Goal: Complete application form

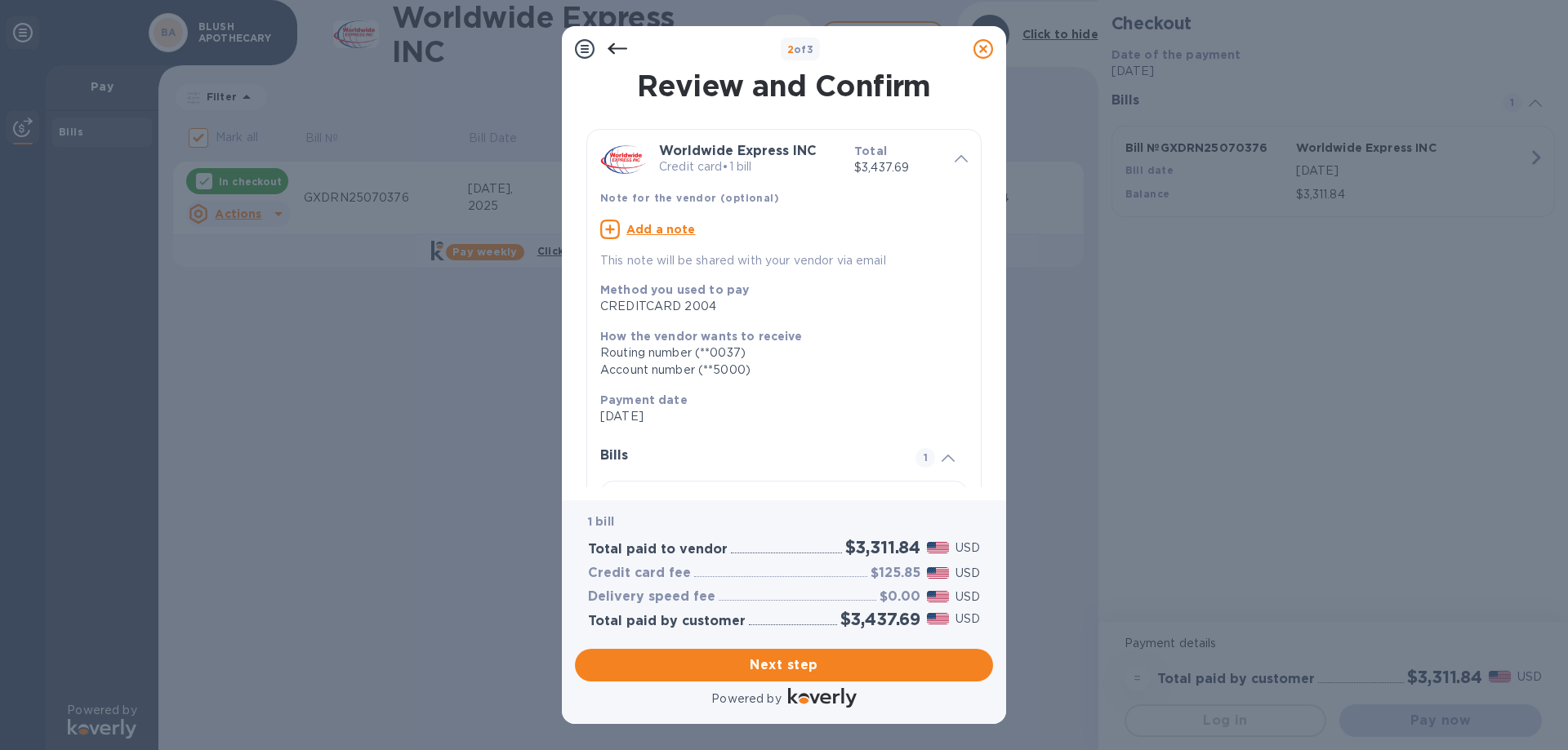
click at [803, 666] on span "Next step" at bounding box center [784, 666] width 392 height 20
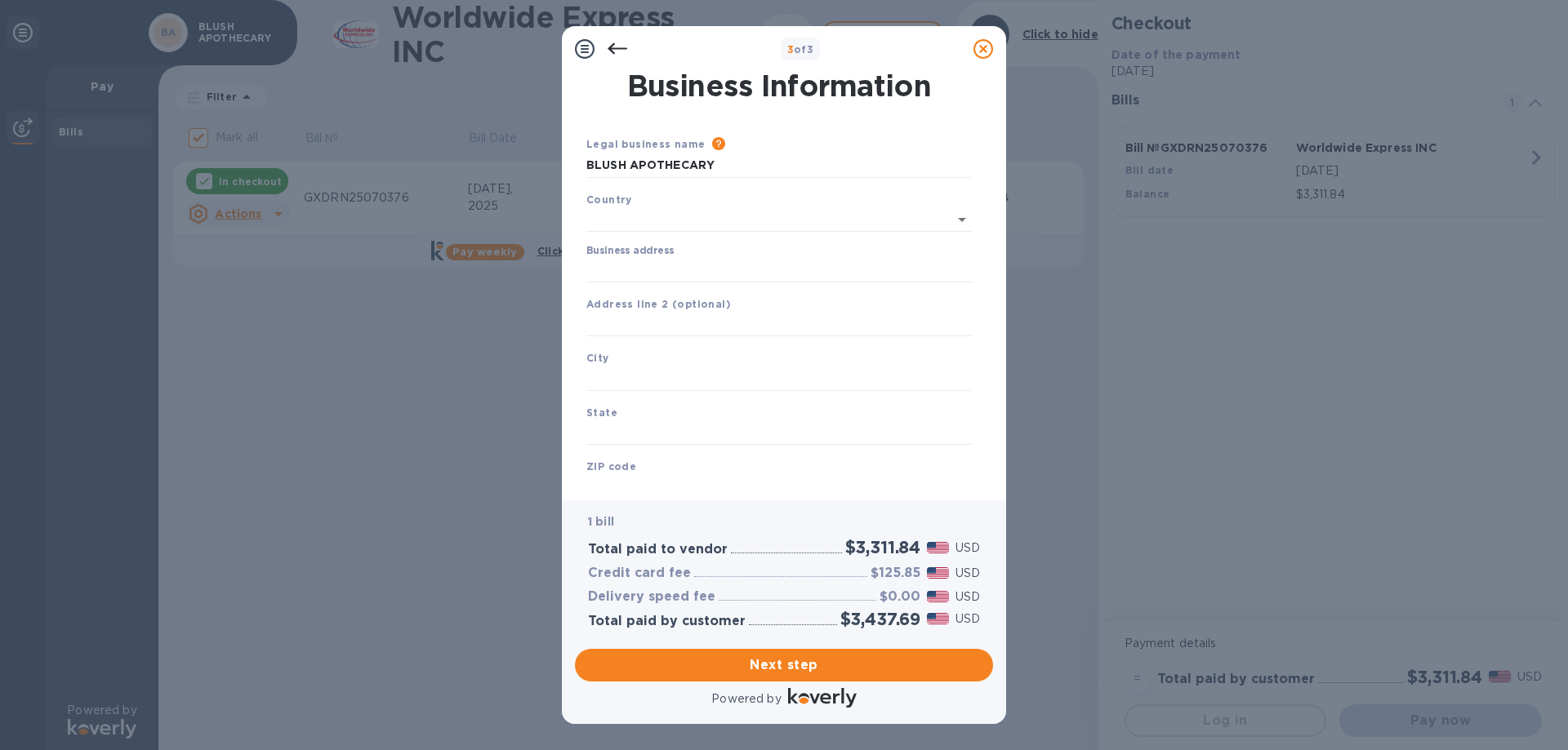
type input "[GEOGRAPHIC_DATA]"
click at [648, 265] on input "Business address" at bounding box center [779, 267] width 385 height 25
type input "[STREET_ADDRESS][PERSON_NAME]"
click at [623, 364] on input "text" at bounding box center [779, 375] width 385 height 25
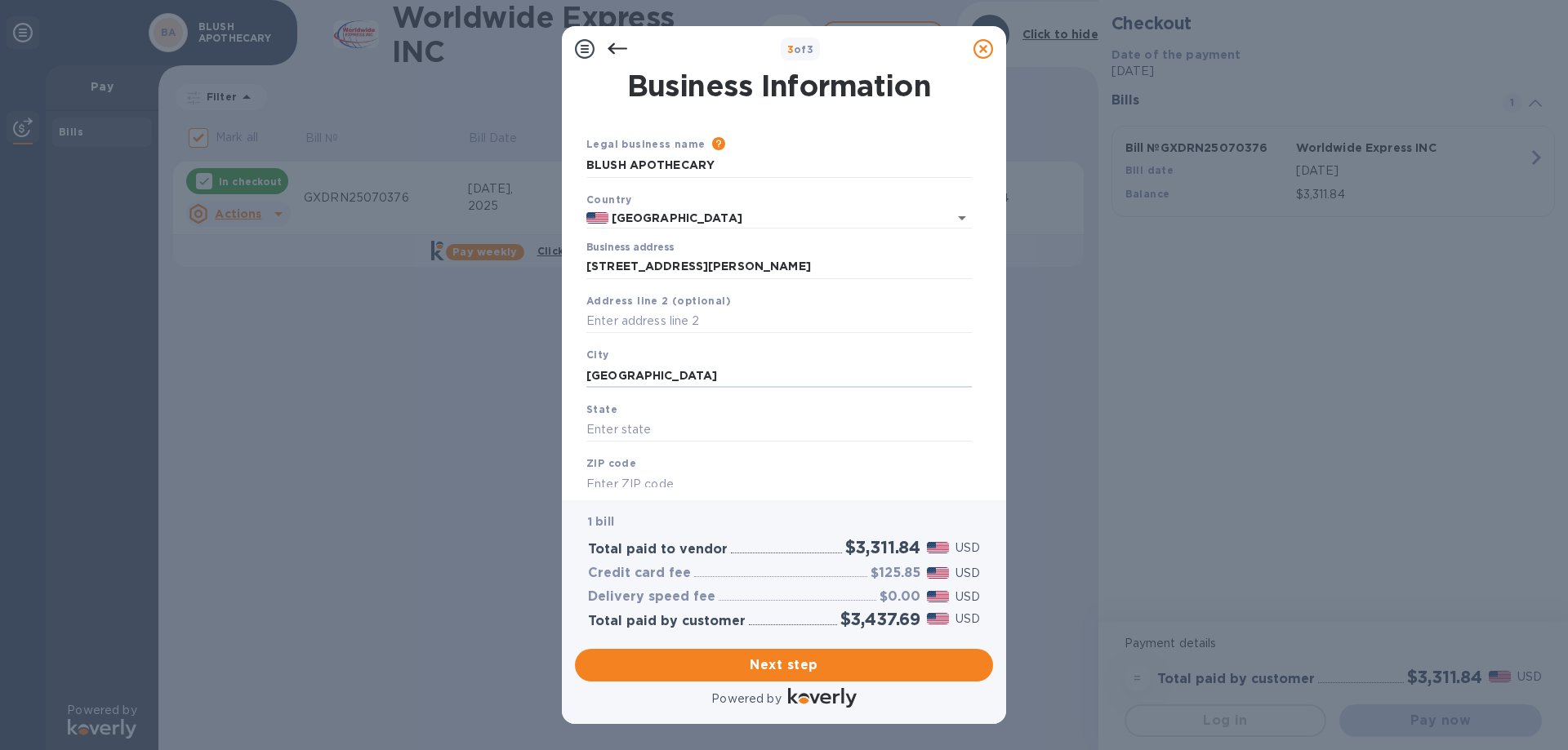
type input "[GEOGRAPHIC_DATA]"
type input "NH"
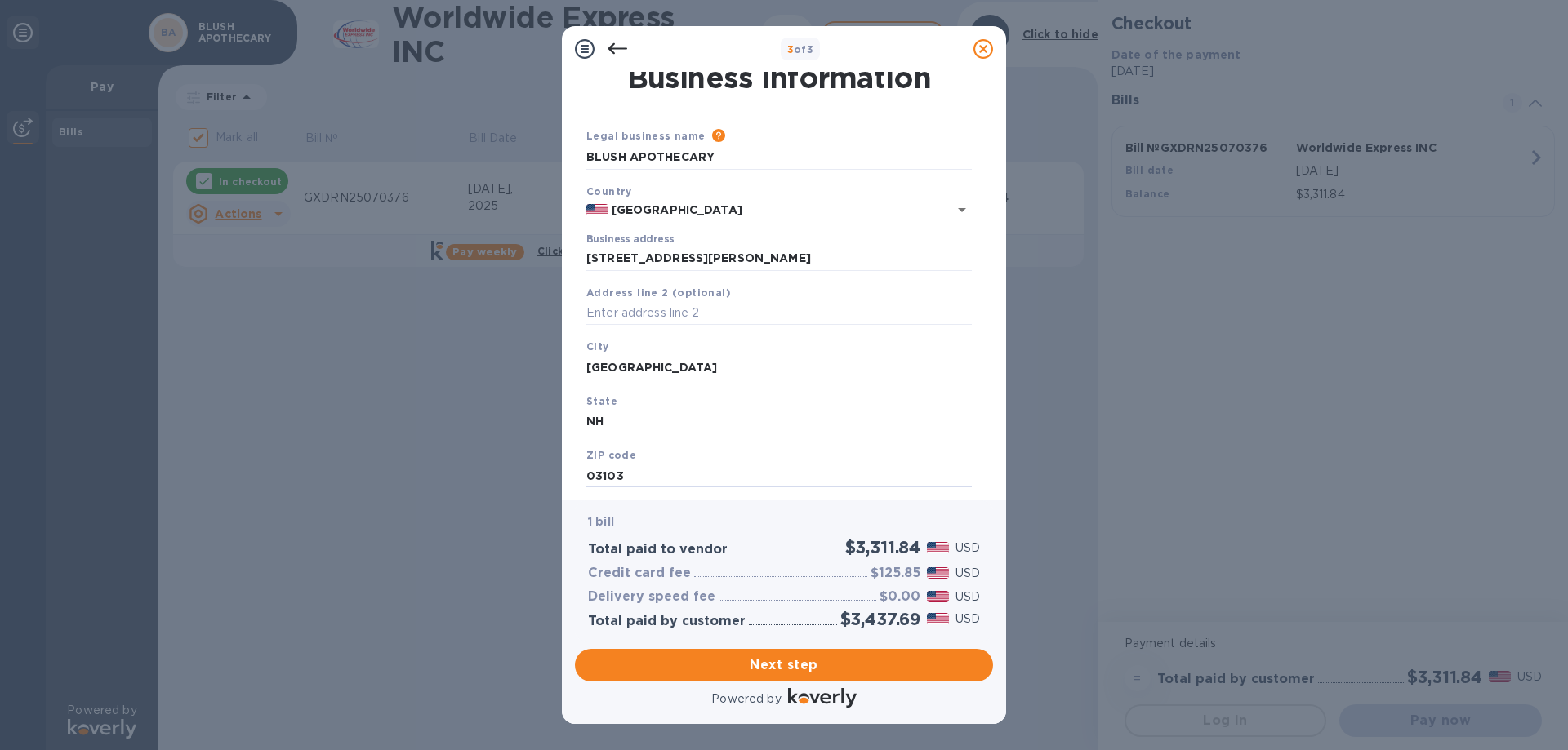
type input "03103"
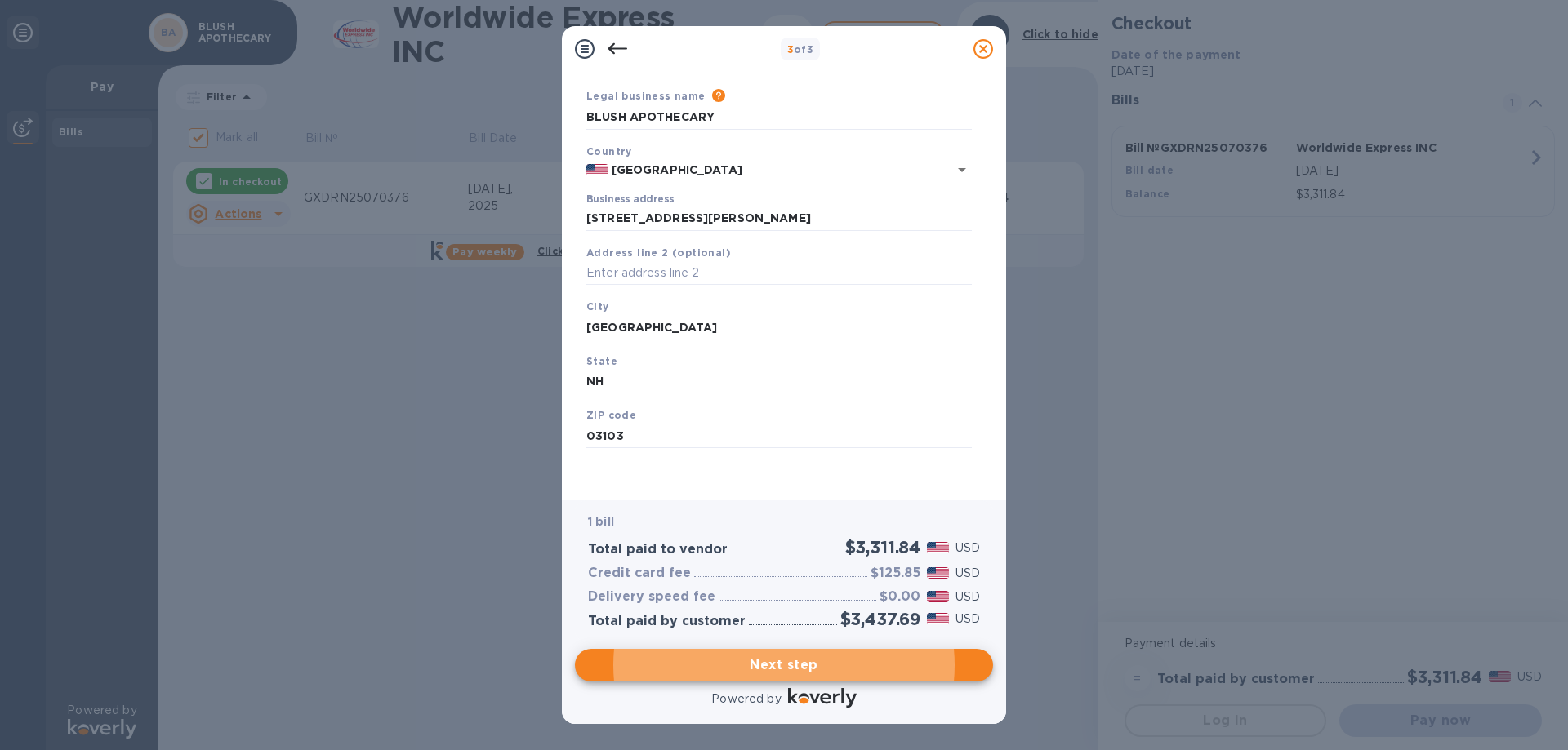
scroll to position [0, 0]
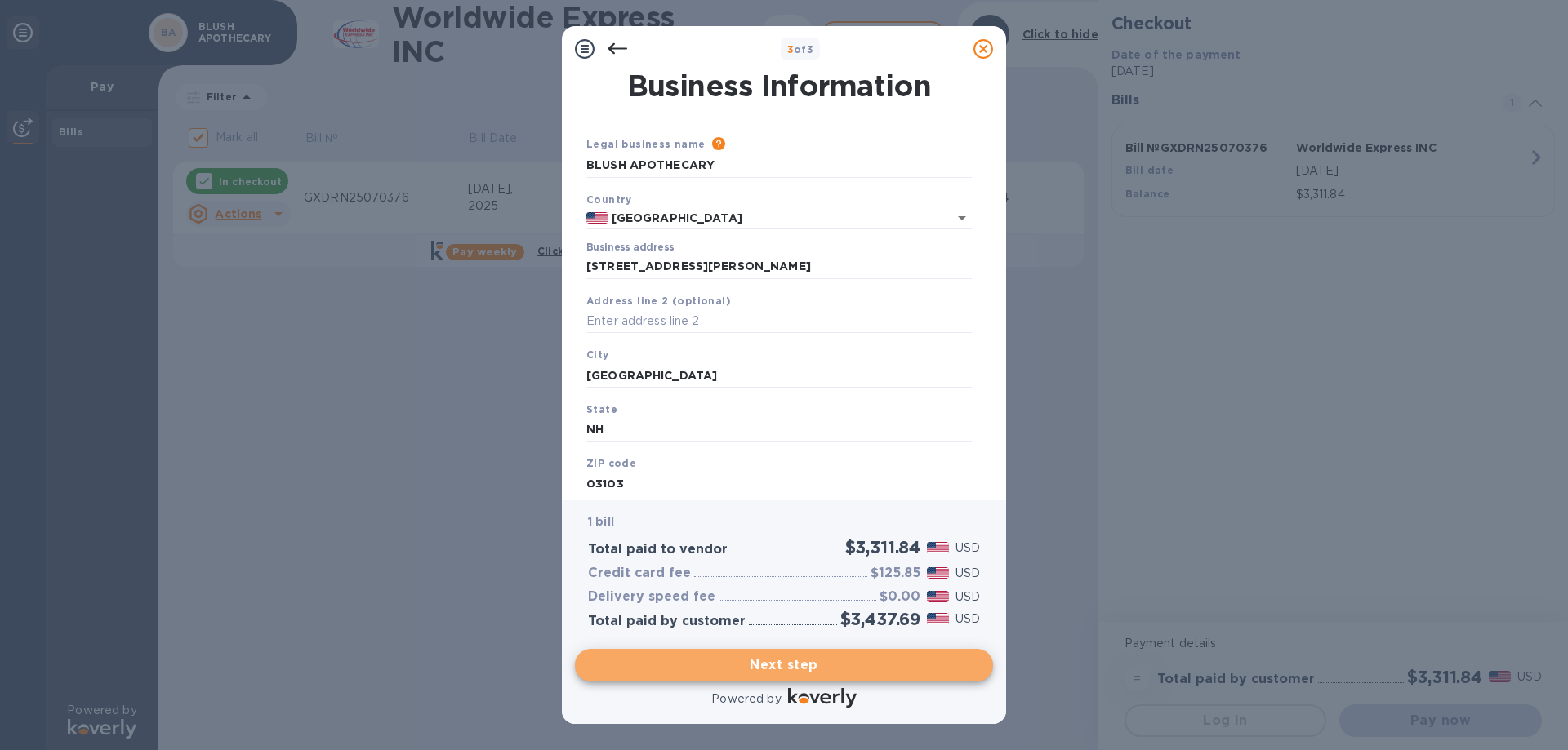
click at [810, 662] on span "Next step" at bounding box center [784, 666] width 392 height 20
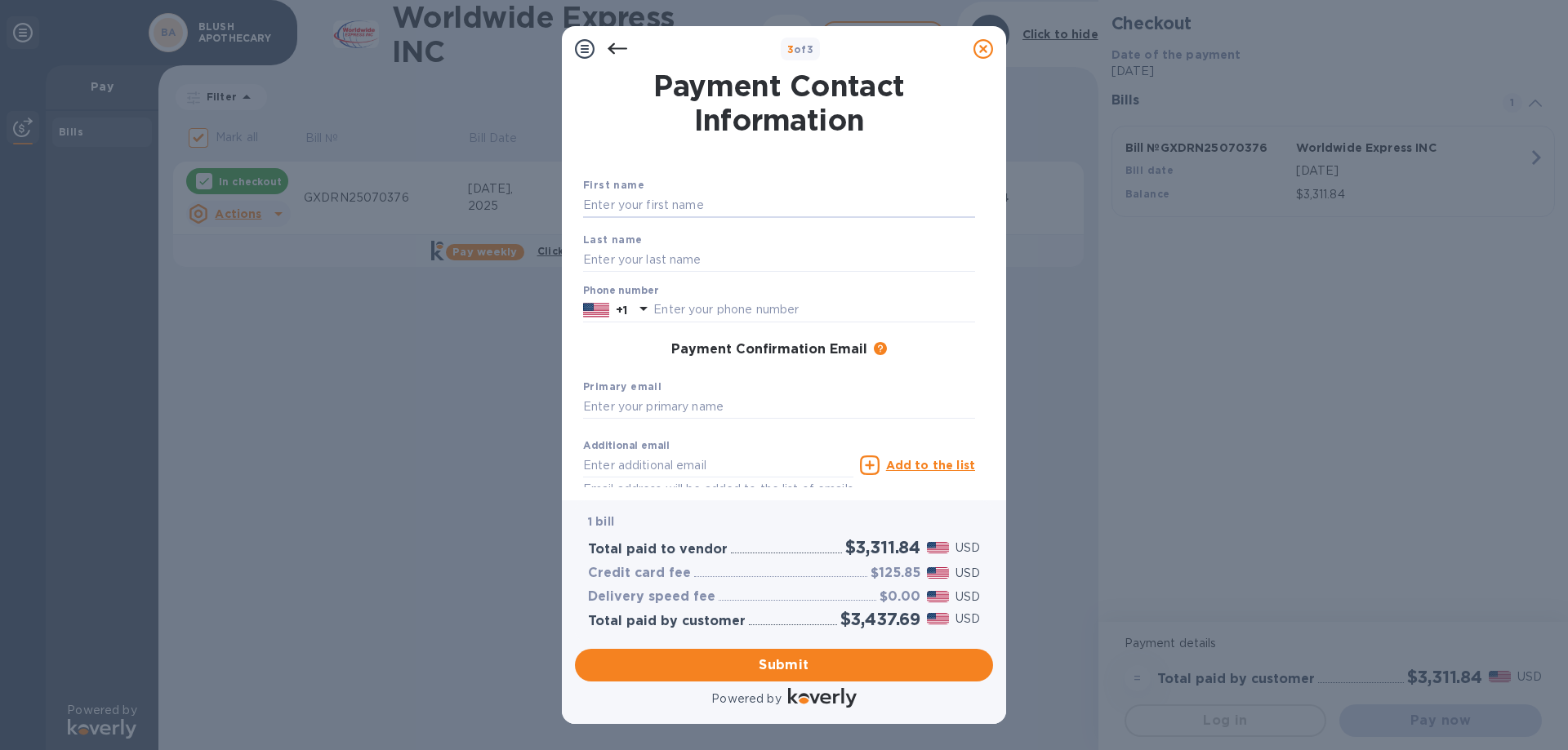
click at [668, 197] on input "text" at bounding box center [779, 206] width 392 height 25
type input "[PERSON_NAME]"
type input "6037031345"
type input "[EMAIL_ADDRESS][DOMAIN_NAME]"
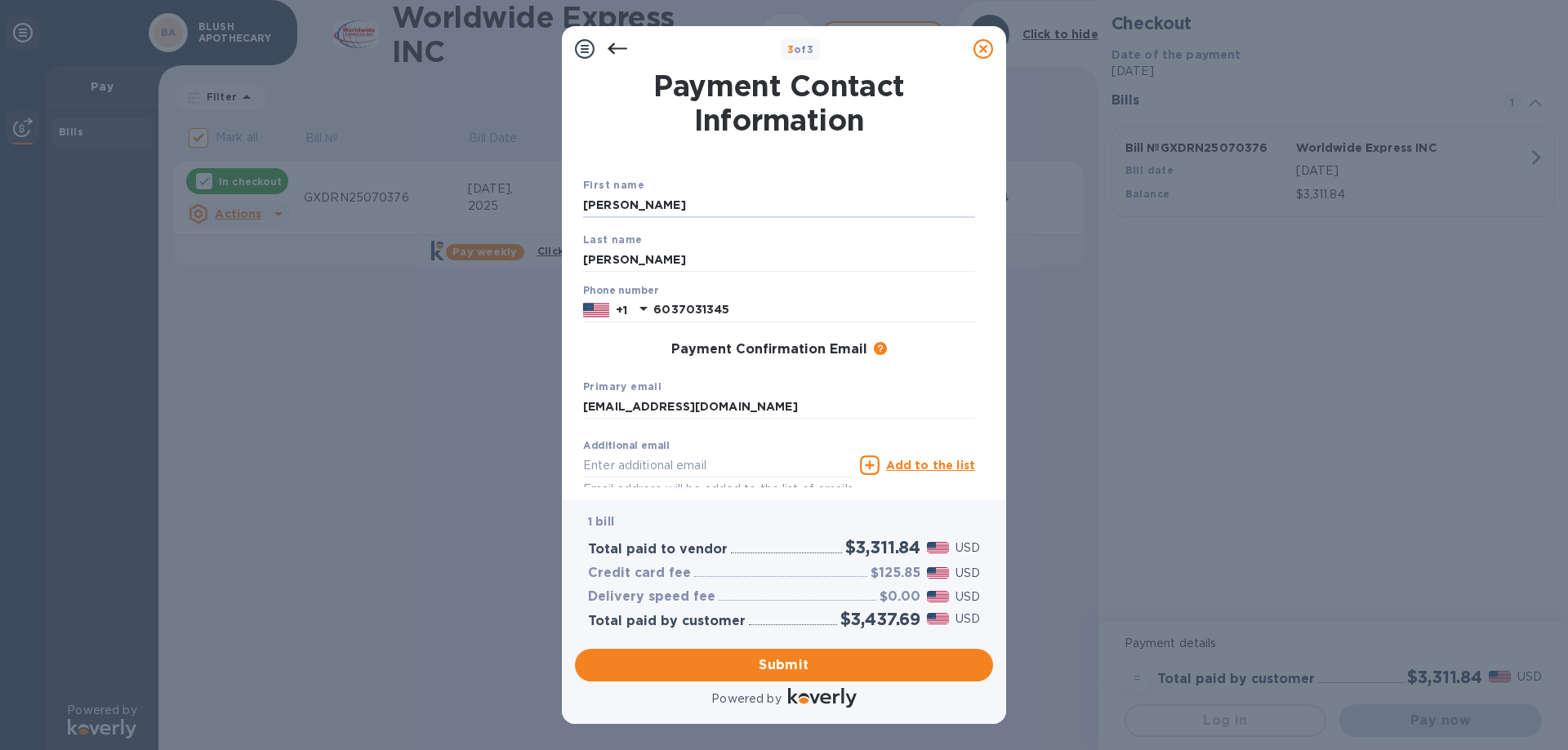
type input "[EMAIL_ADDRESS][DOMAIN_NAME]"
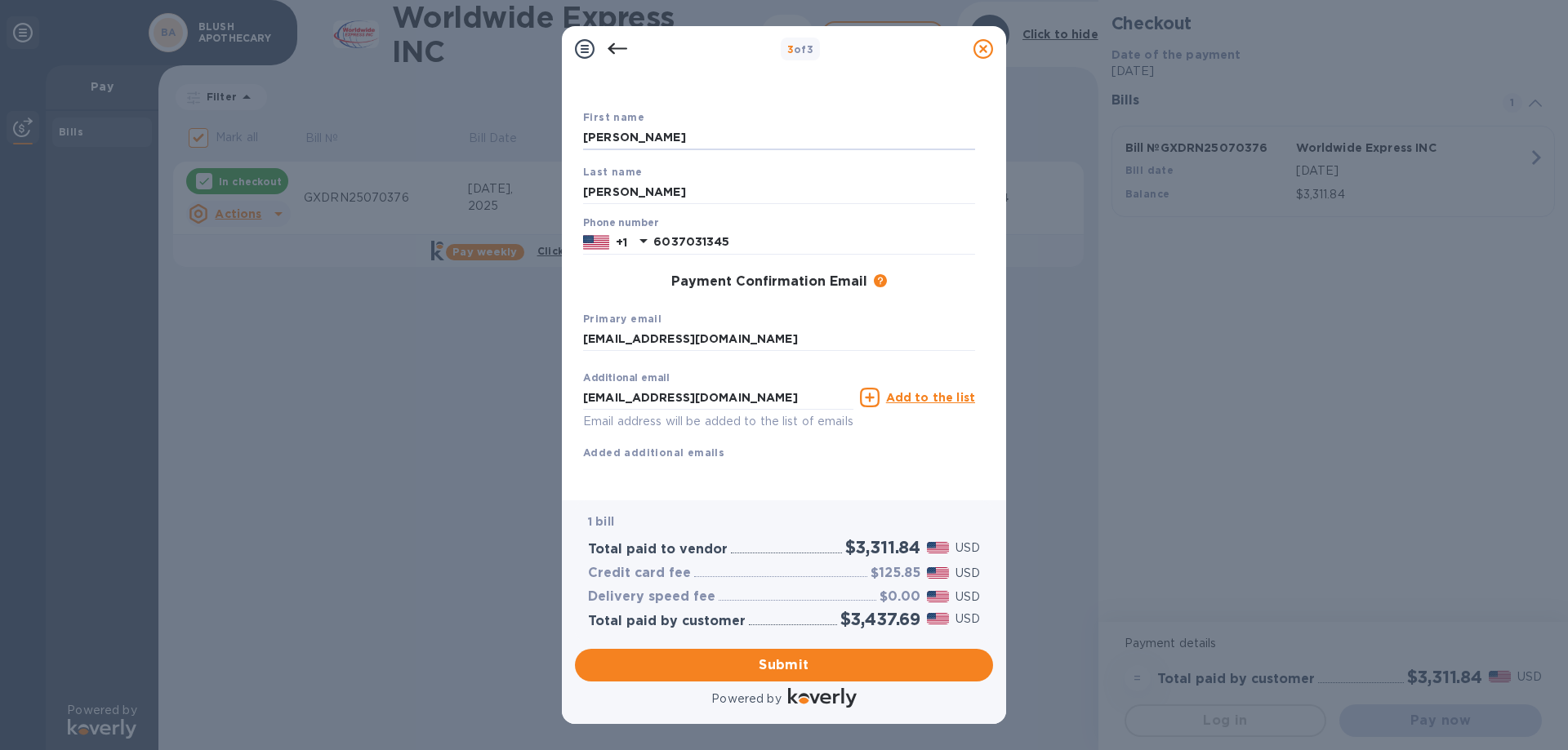
scroll to position [87, 0]
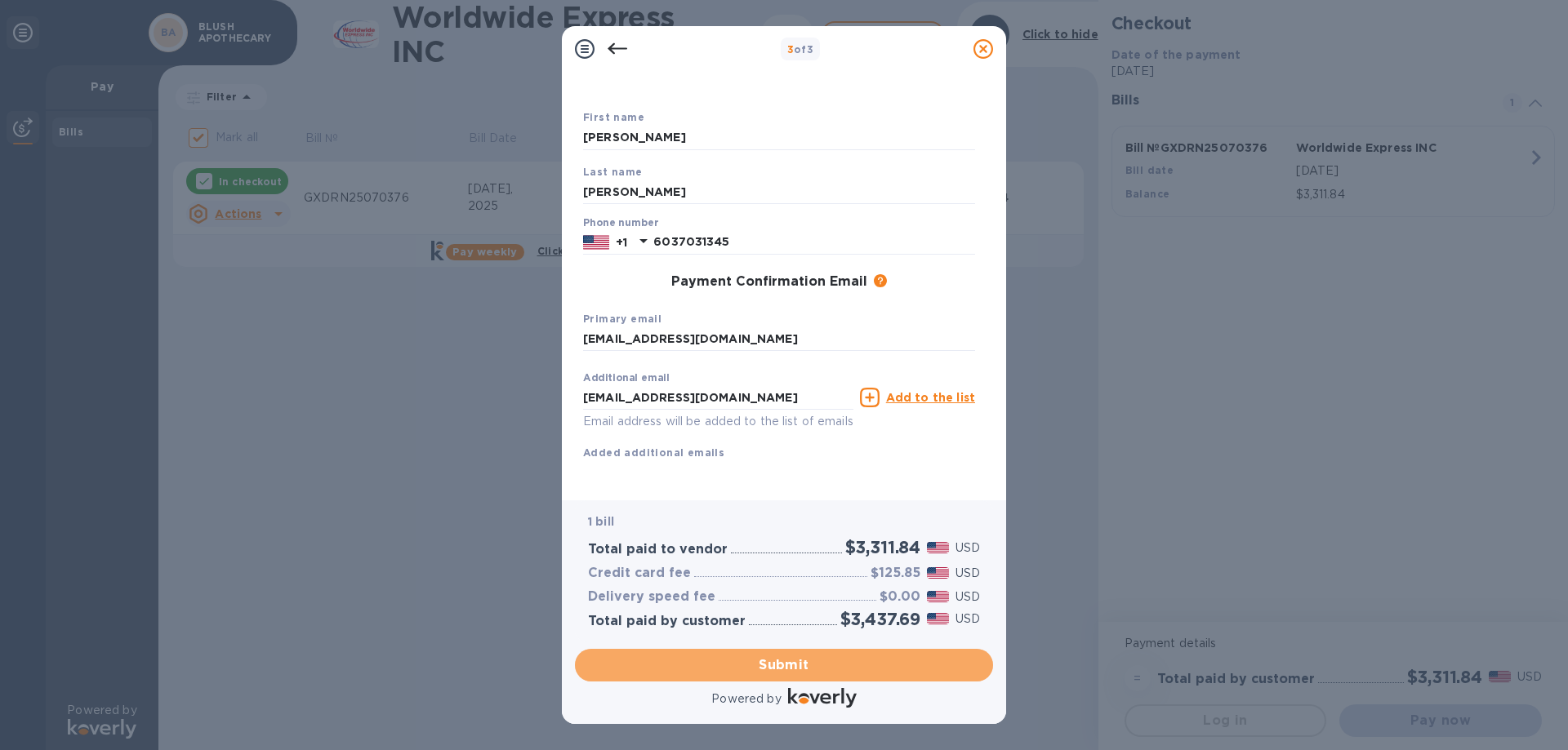
click at [788, 665] on span "Submit" at bounding box center [784, 666] width 392 height 20
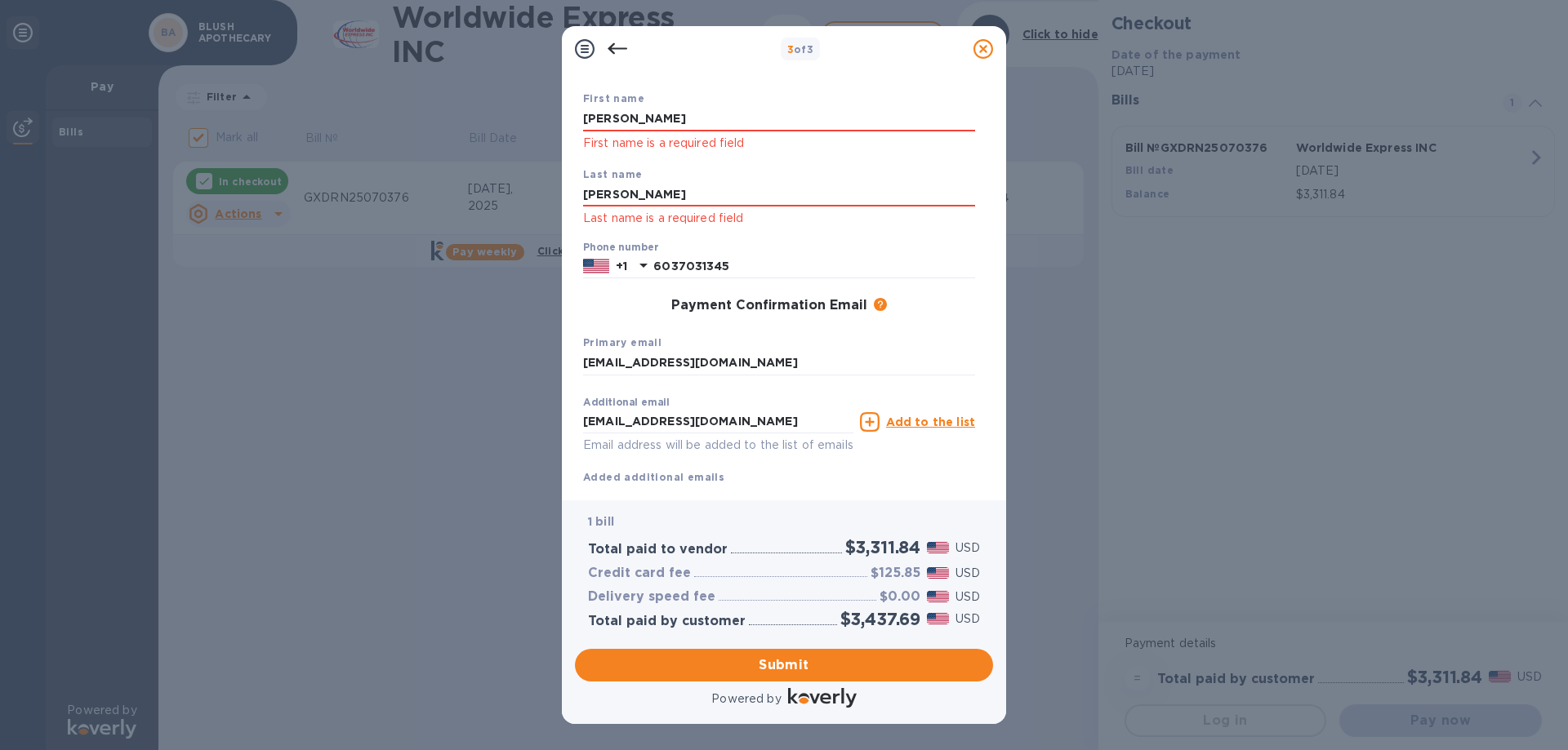
click at [653, 110] on input "[PERSON_NAME]" at bounding box center [779, 119] width 392 height 25
click at [638, 194] on input "[PERSON_NAME]" at bounding box center [779, 195] width 392 height 25
drag, startPoint x: 636, startPoint y: 195, endPoint x: 546, endPoint y: 195, distance: 90.0
click at [546, 195] on div "3 of 3 Payment Contact Information First name [PERSON_NAME] First name is a req…" at bounding box center [784, 375] width 1568 height 750
type input "[PERSON_NAME]"
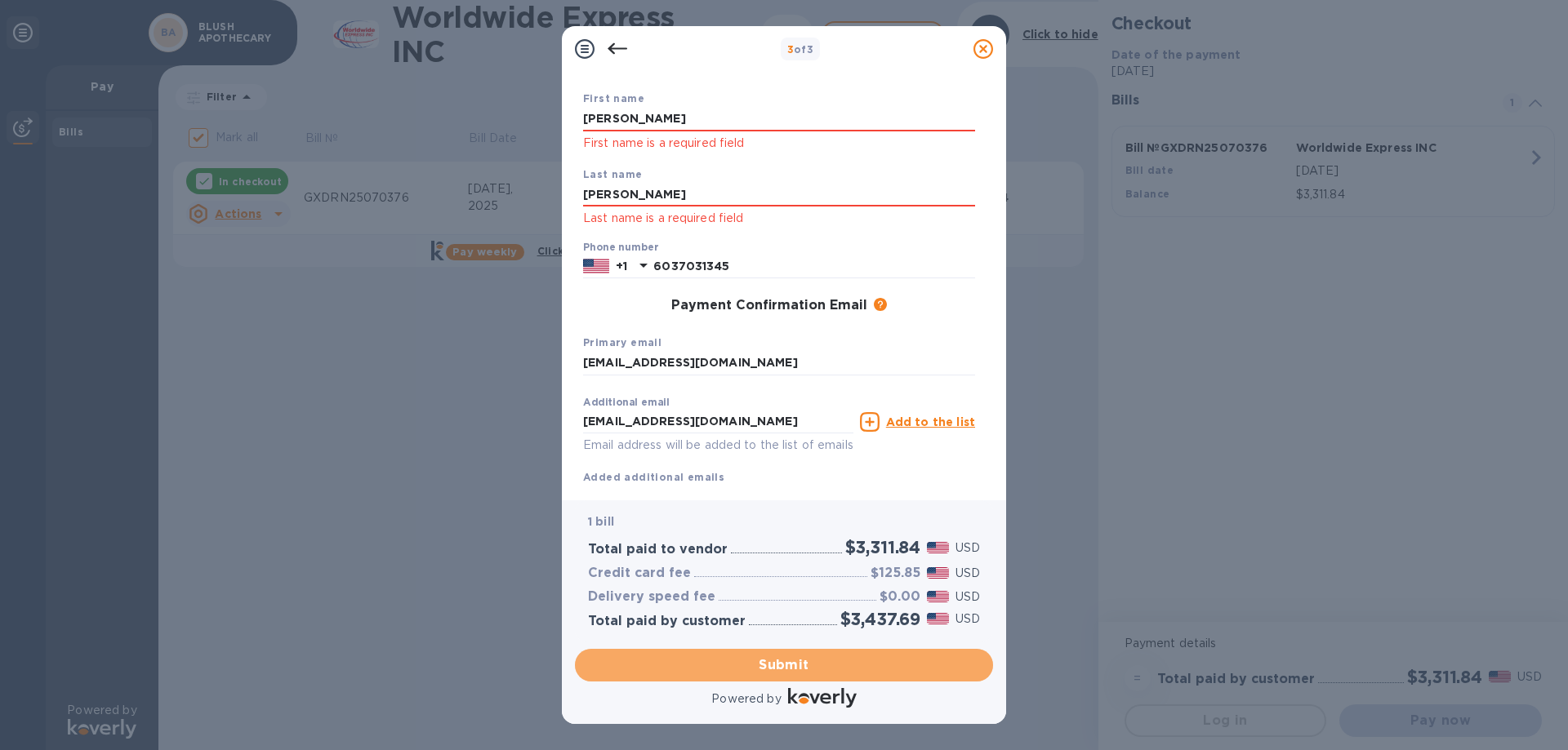
click at [789, 663] on span "Submit" at bounding box center [784, 666] width 392 height 20
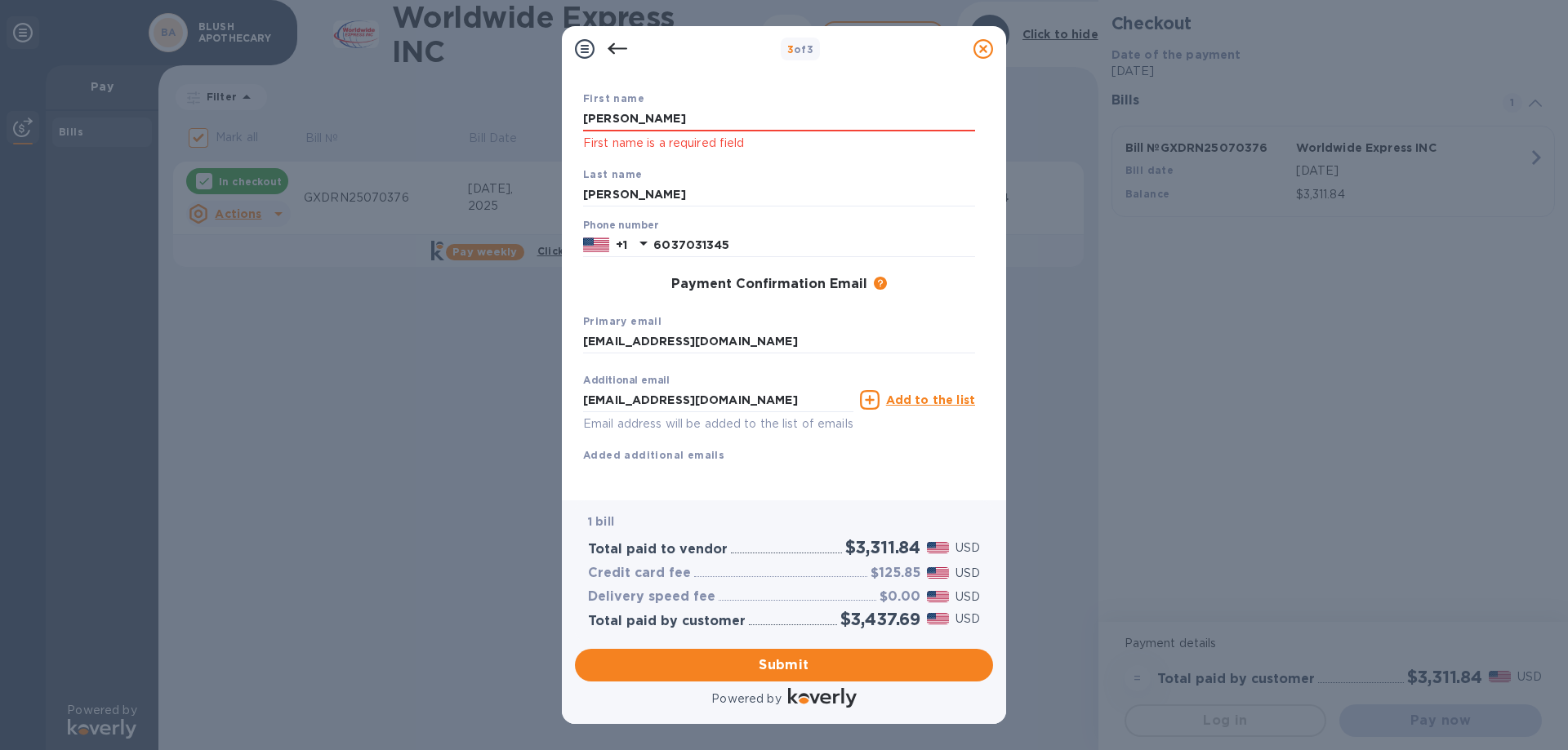
scroll to position [0, 0]
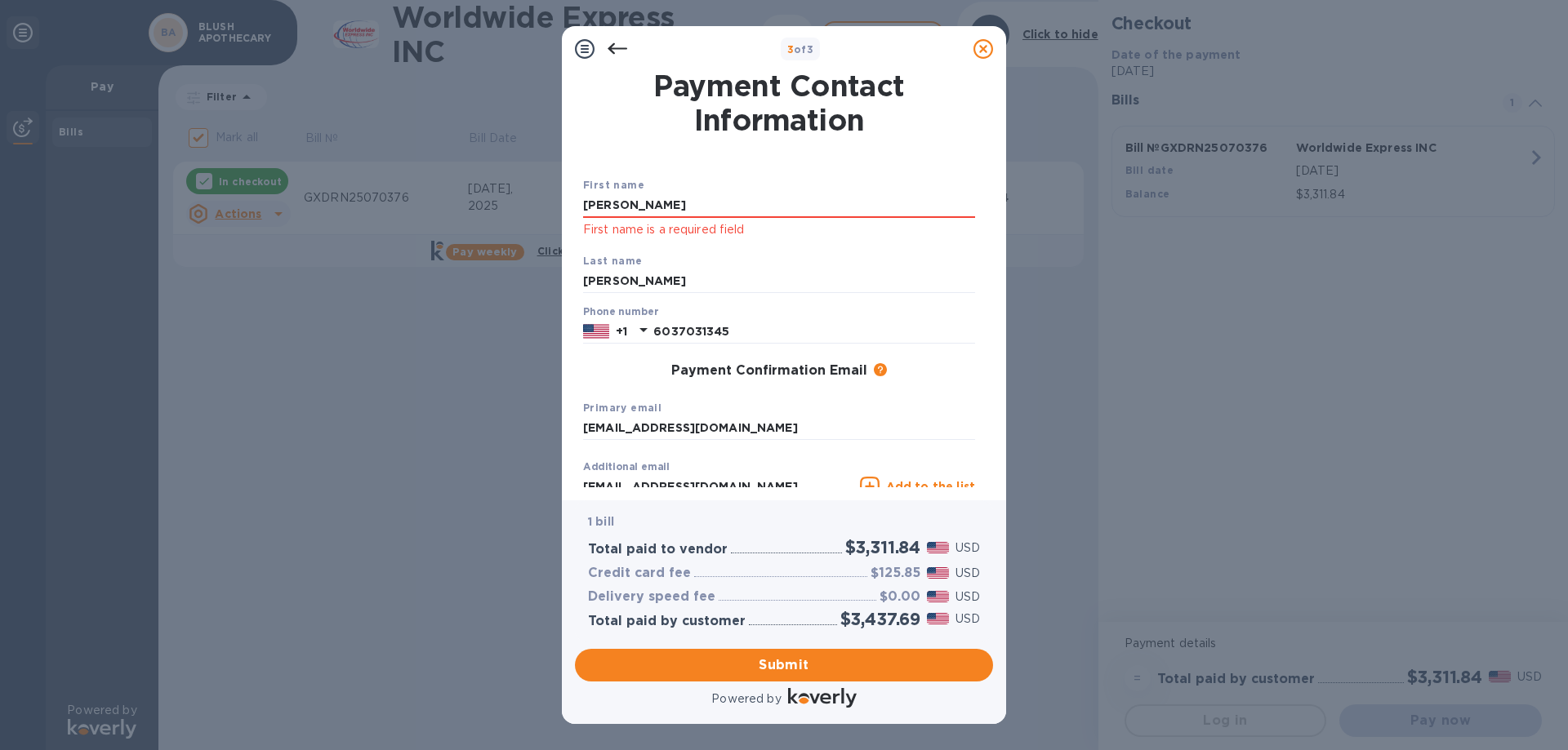
drag, startPoint x: 652, startPoint y: 202, endPoint x: 555, endPoint y: 201, distance: 97.0
click at [555, 201] on div "3 of 3 Payment Contact Information First name [PERSON_NAME] First name is a req…" at bounding box center [784, 375] width 1568 height 750
type input "[PERSON_NAME]"
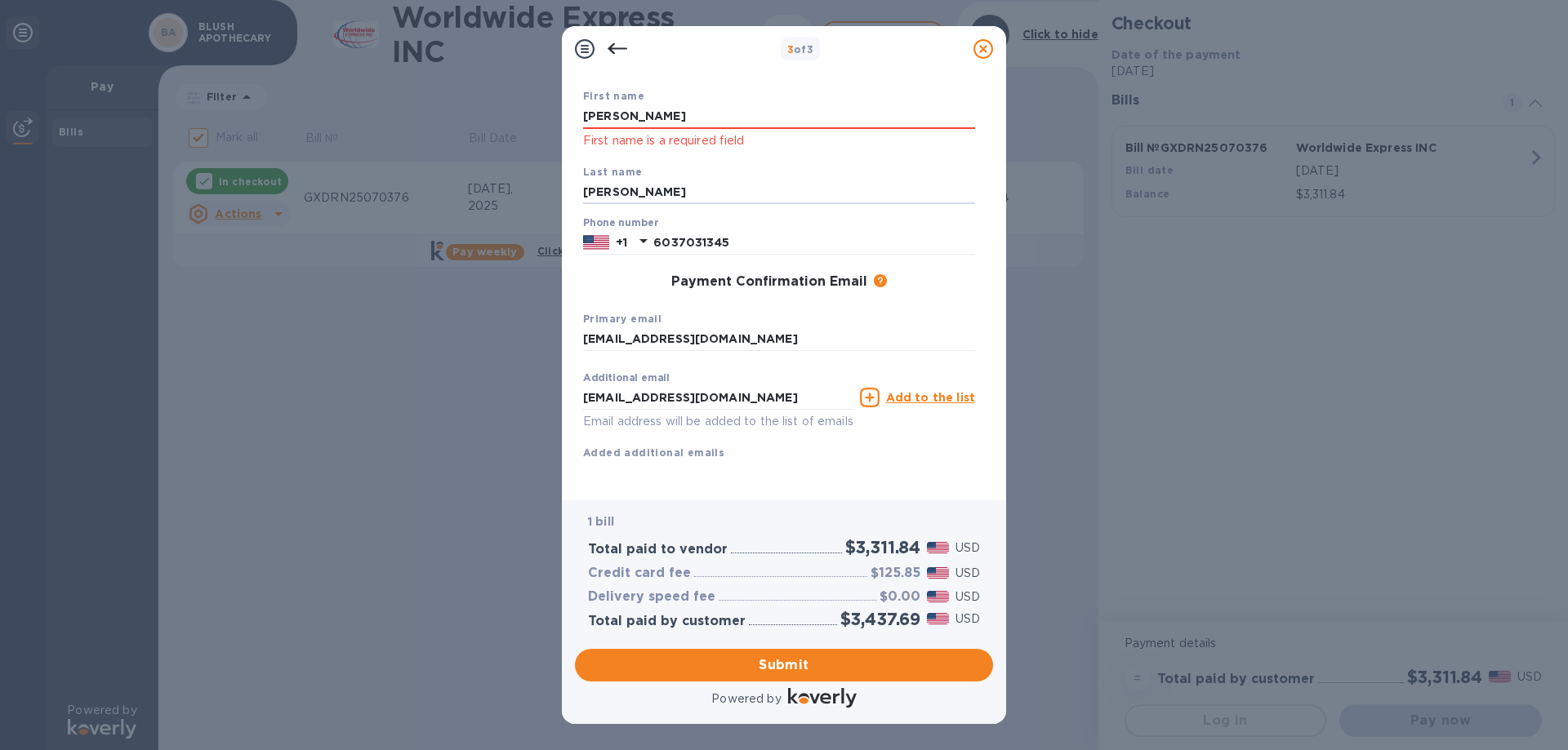
scroll to position [108, 0]
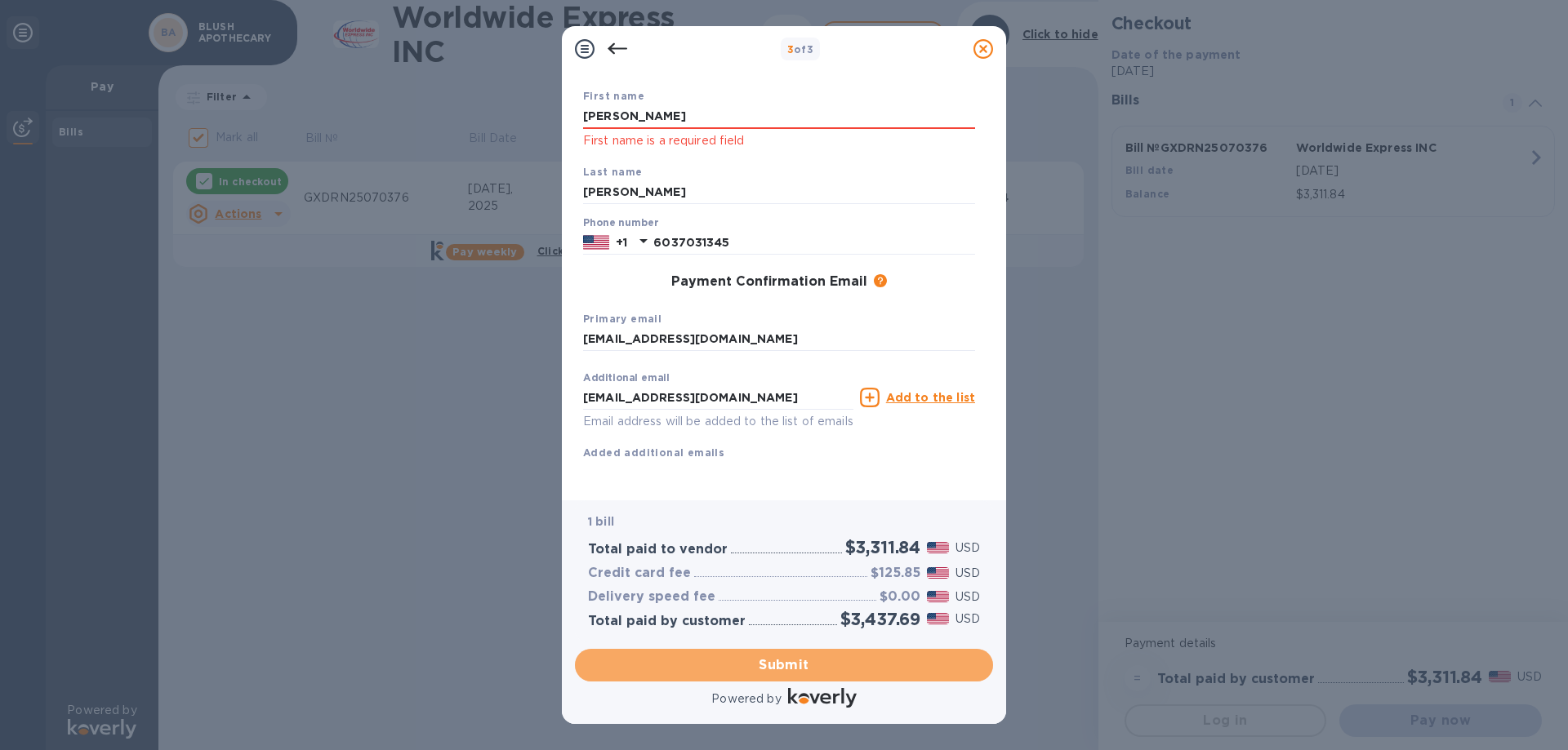
click at [780, 667] on span "Submit" at bounding box center [784, 666] width 392 height 20
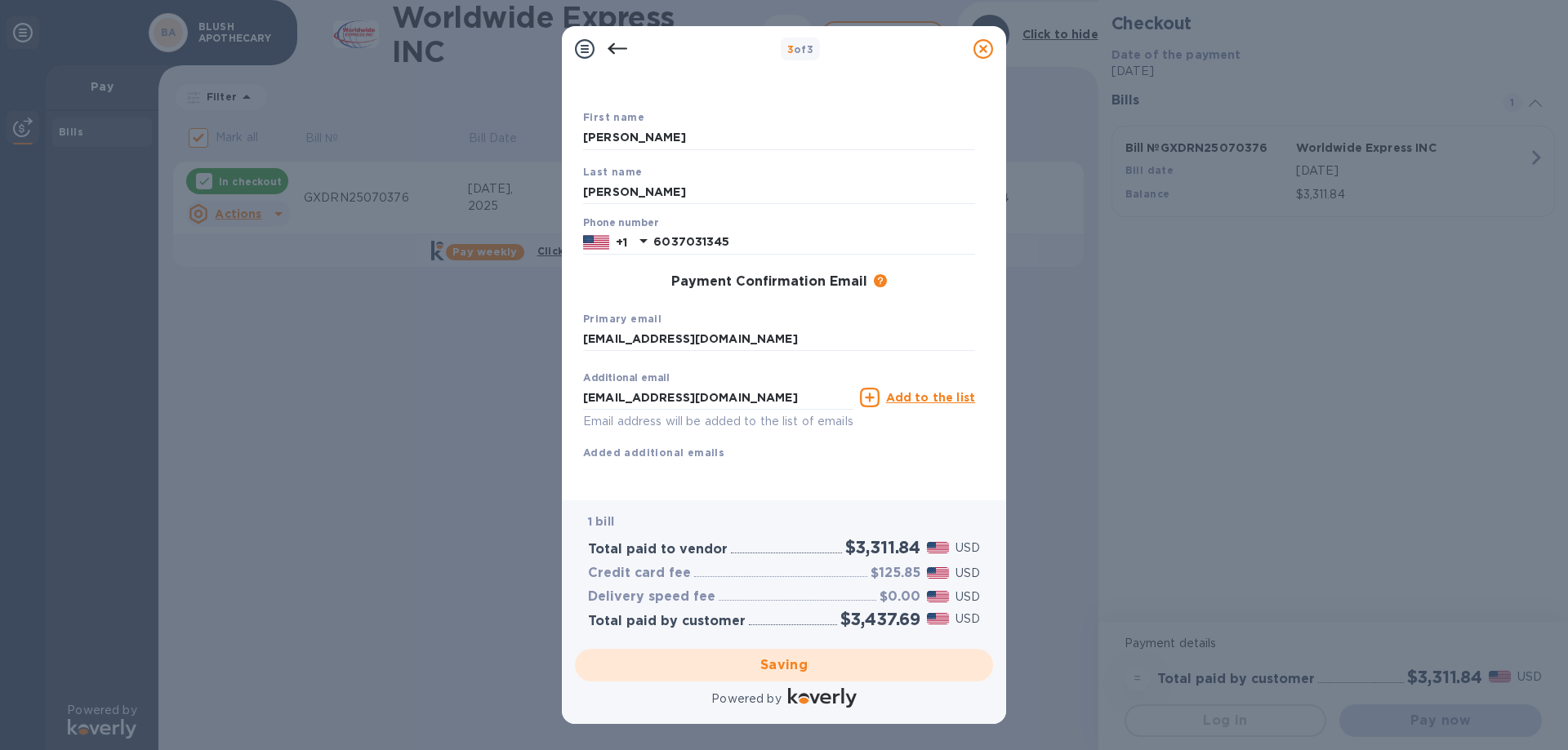
checkbox input "false"
